Goal: Task Accomplishment & Management: Manage account settings

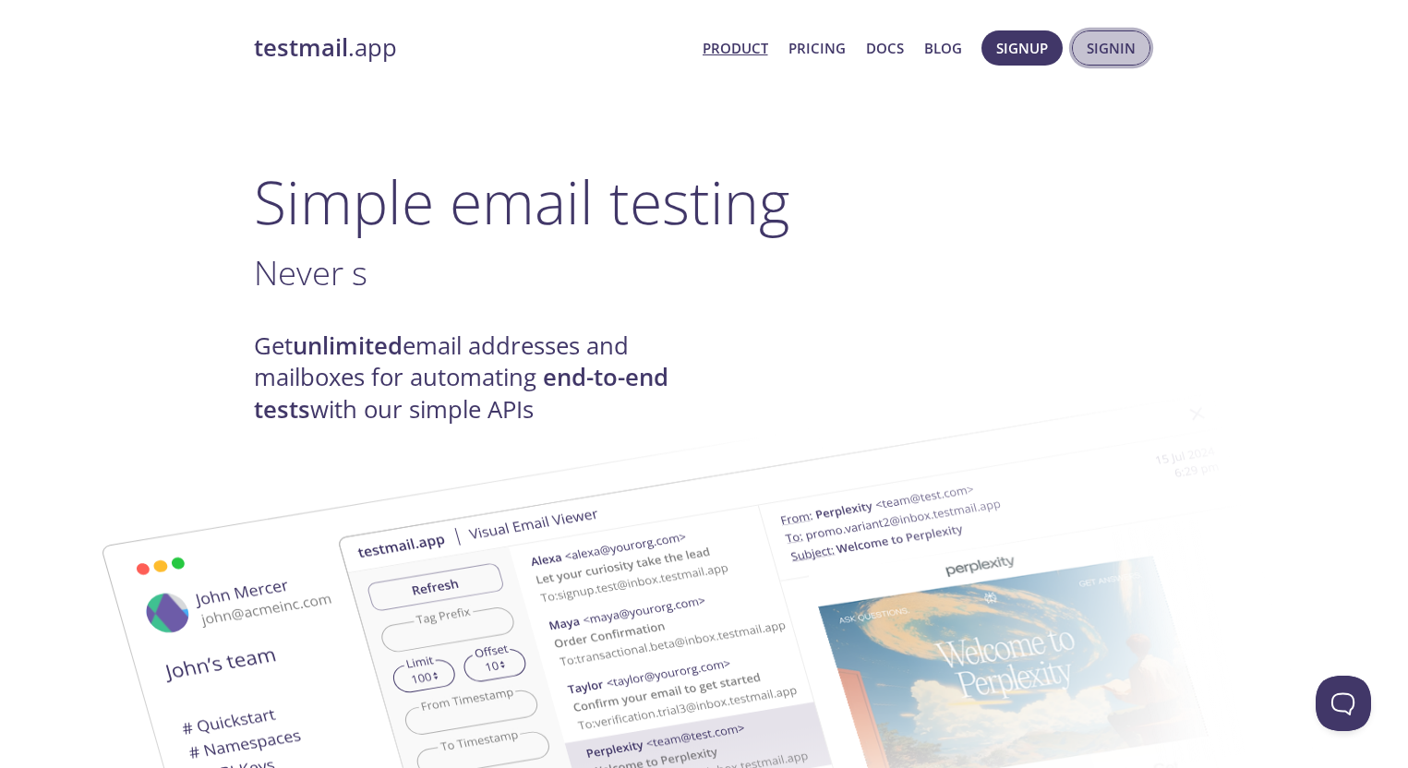
click at [1116, 40] on span "Signin" at bounding box center [1110, 48] width 49 height 24
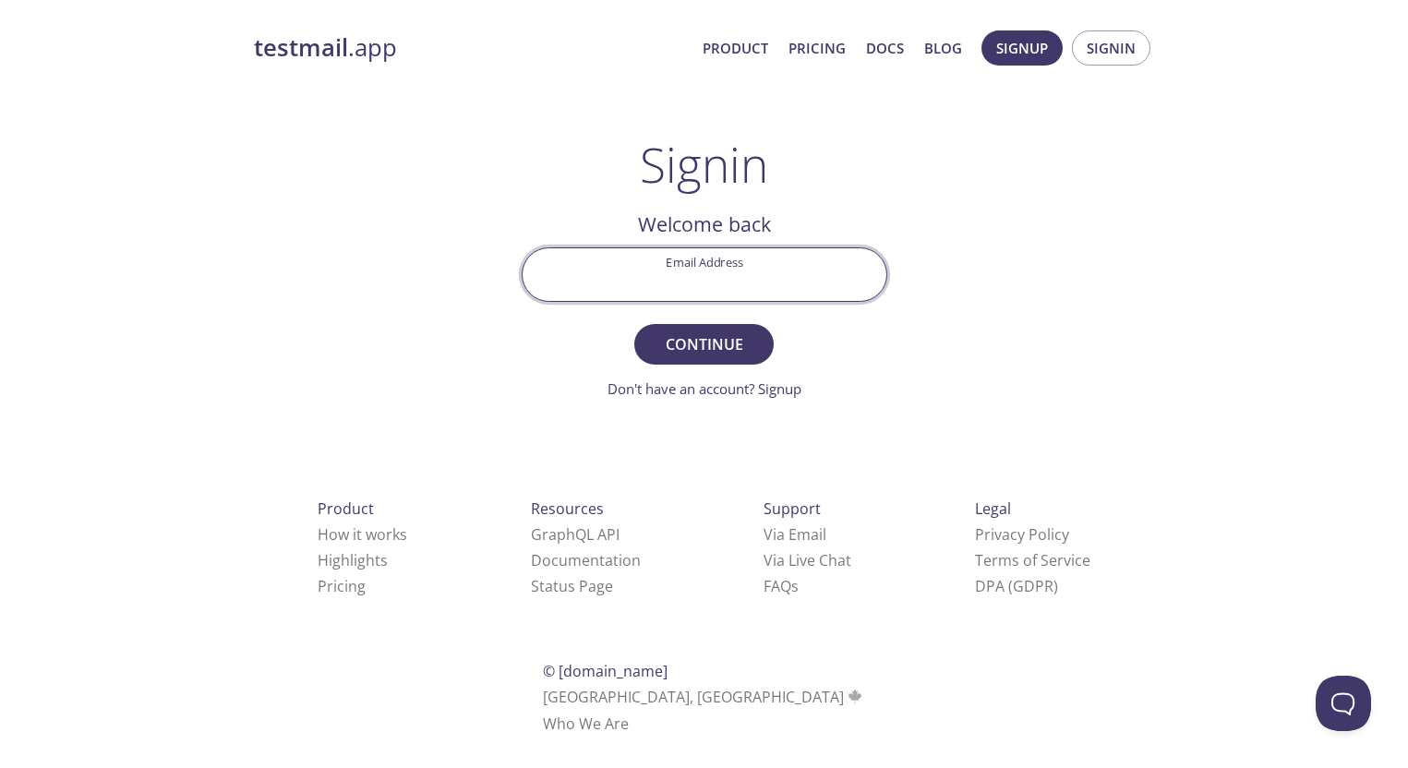
click at [680, 265] on input "Email Address" at bounding box center [704, 274] width 364 height 53
click at [0, 759] on com-1password-button at bounding box center [0, 759] width 0 height 0
click at [699, 270] on input "Email Address" at bounding box center [704, 274] width 364 height 53
type input "unsubscribedtestuser"
click at [869, 327] on form "Email Address unsubscribedtestuser Continue Don't have an account? Signup" at bounding box center [703, 323] width 365 height 152
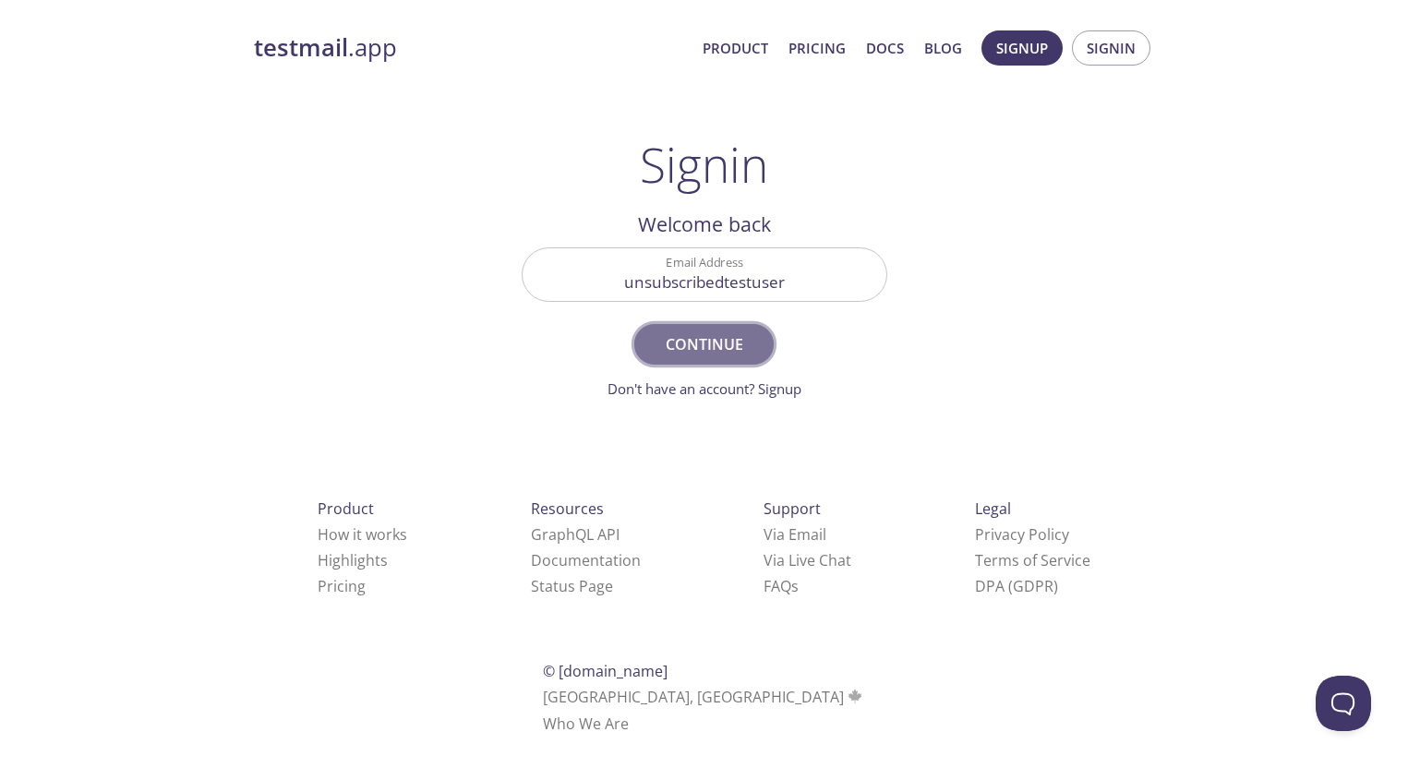
click at [686, 336] on span "Continue" at bounding box center [703, 344] width 98 height 26
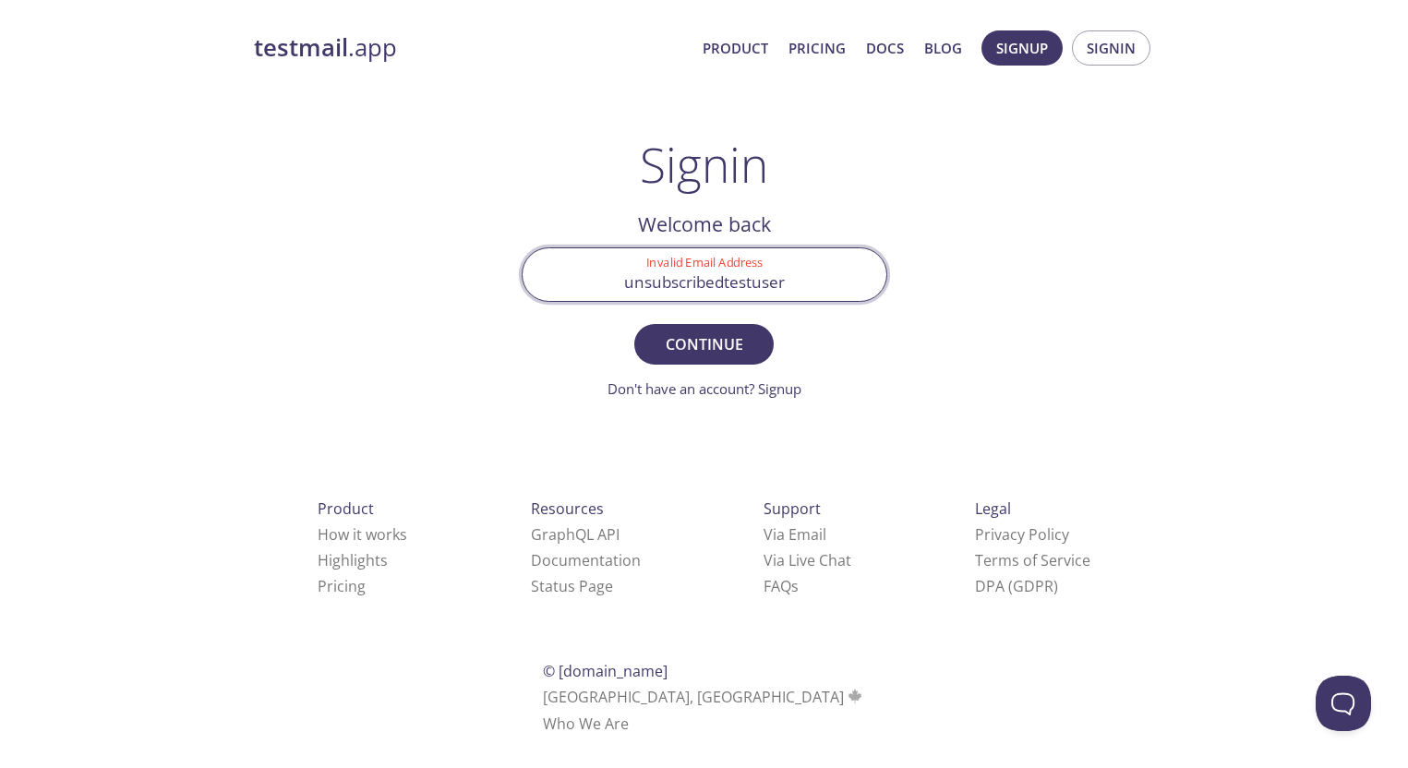
click at [778, 291] on input "unsubscribedtestuser" at bounding box center [704, 274] width 364 height 53
click at [869, 330] on form "Invalid Email Address Continue Don't have an account? Signup" at bounding box center [703, 323] width 365 height 152
click at [752, 256] on input "Invalid Email Address" at bounding box center [704, 274] width 364 height 53
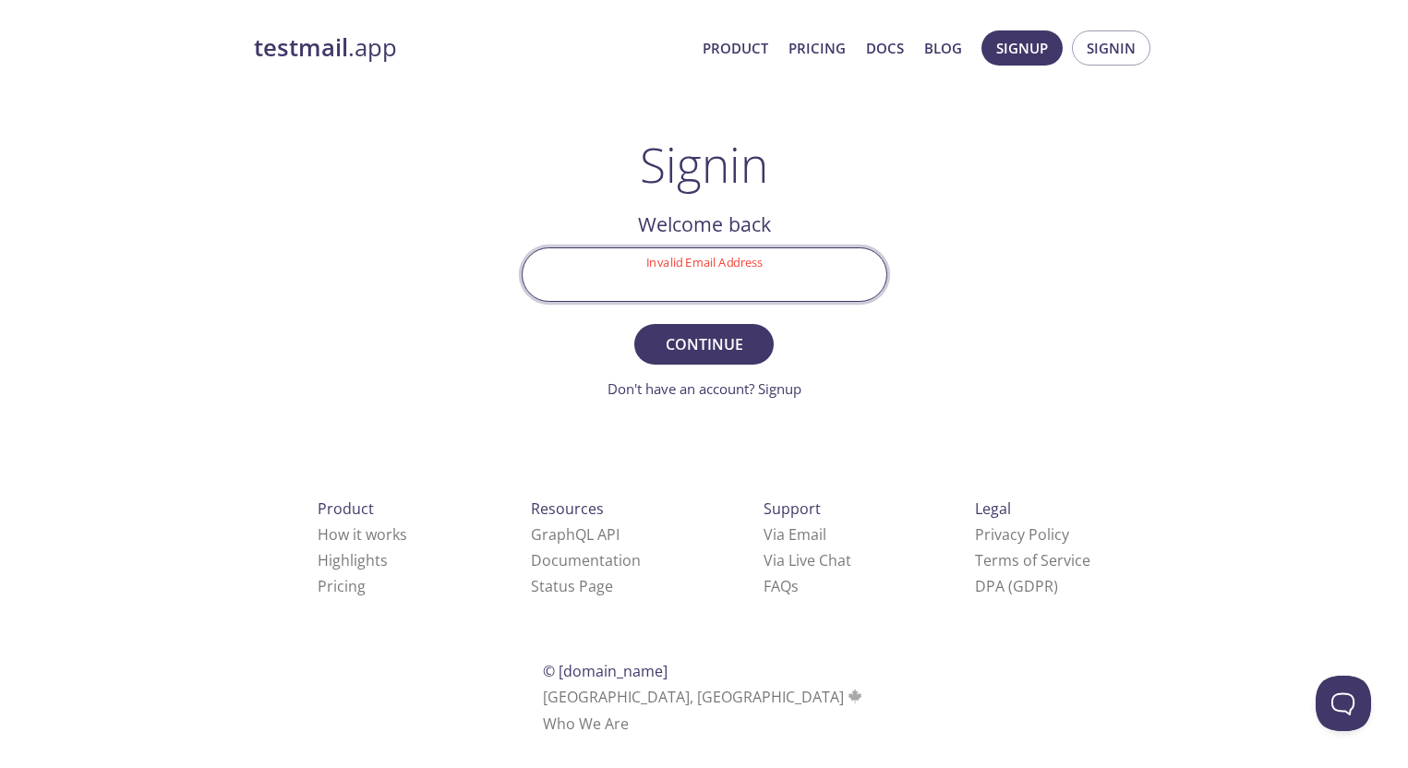
click at [0, 759] on com-1password-button at bounding box center [0, 759] width 0 height 0
click at [670, 282] on input "Invalid Email Address" at bounding box center [704, 274] width 364 height 53
